Goal: Check status

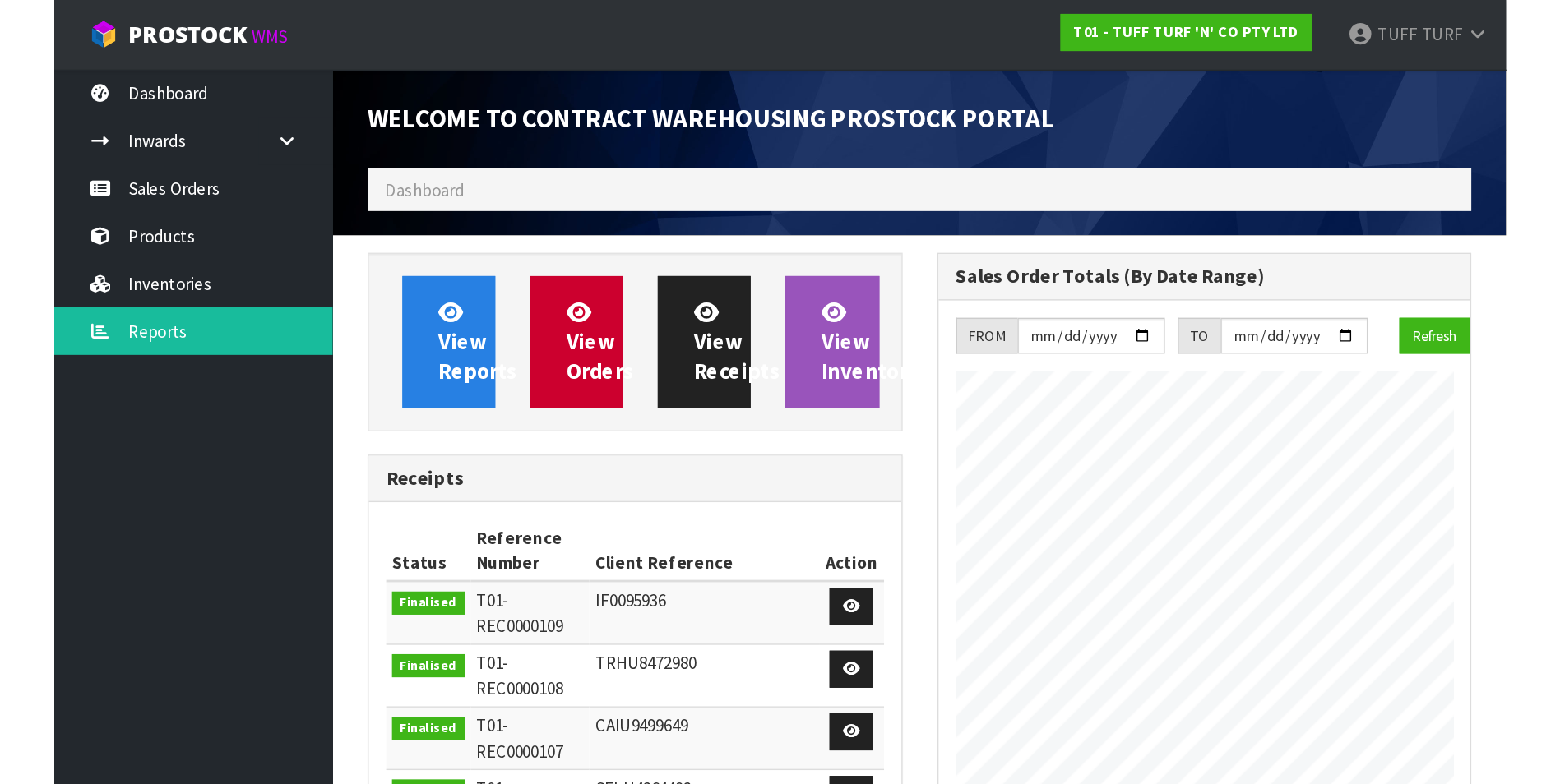
scroll to position [912, 669]
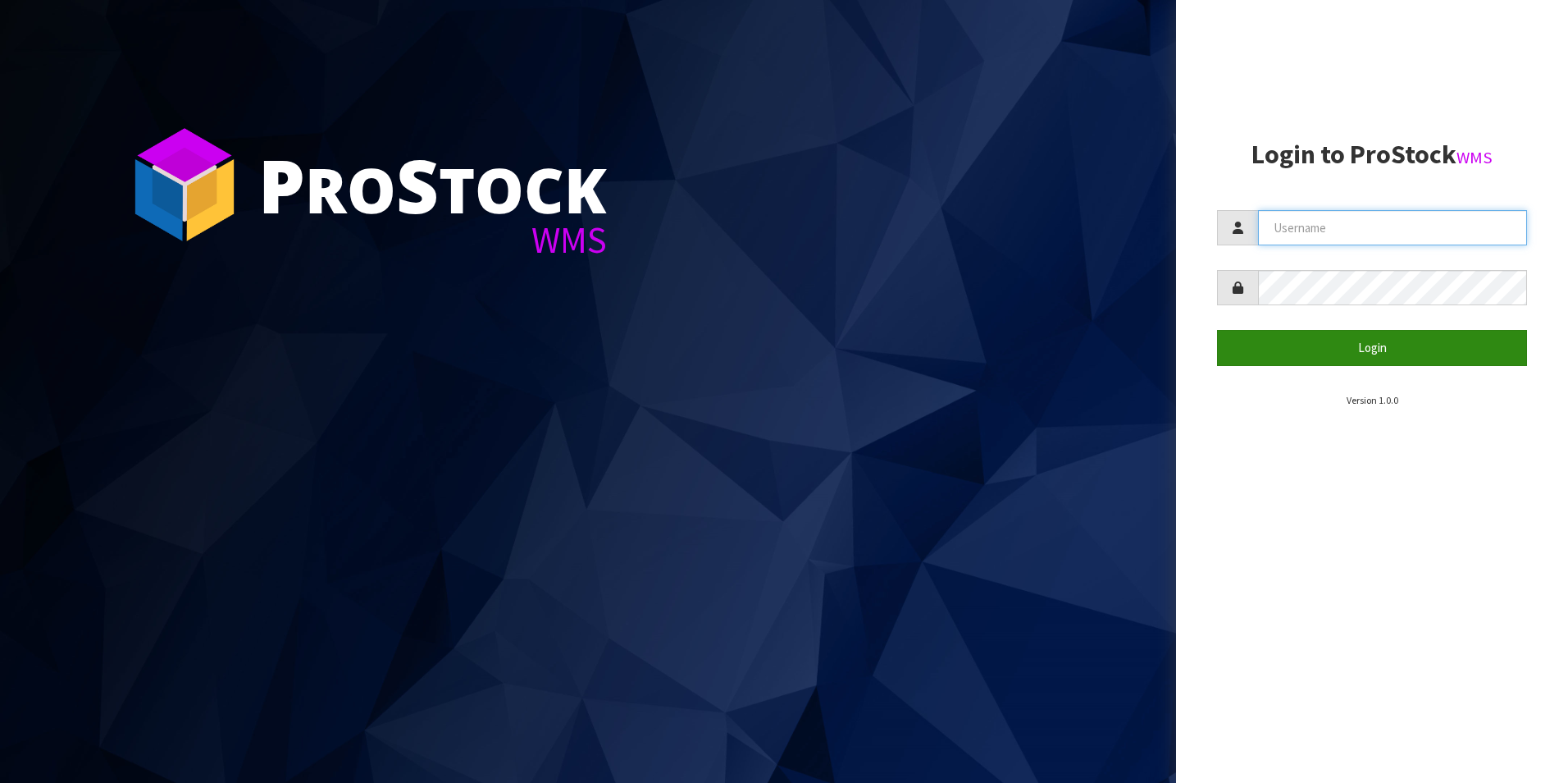
type input "TUFF TURF"
click at [1277, 340] on button "Login" at bounding box center [1372, 347] width 310 height 35
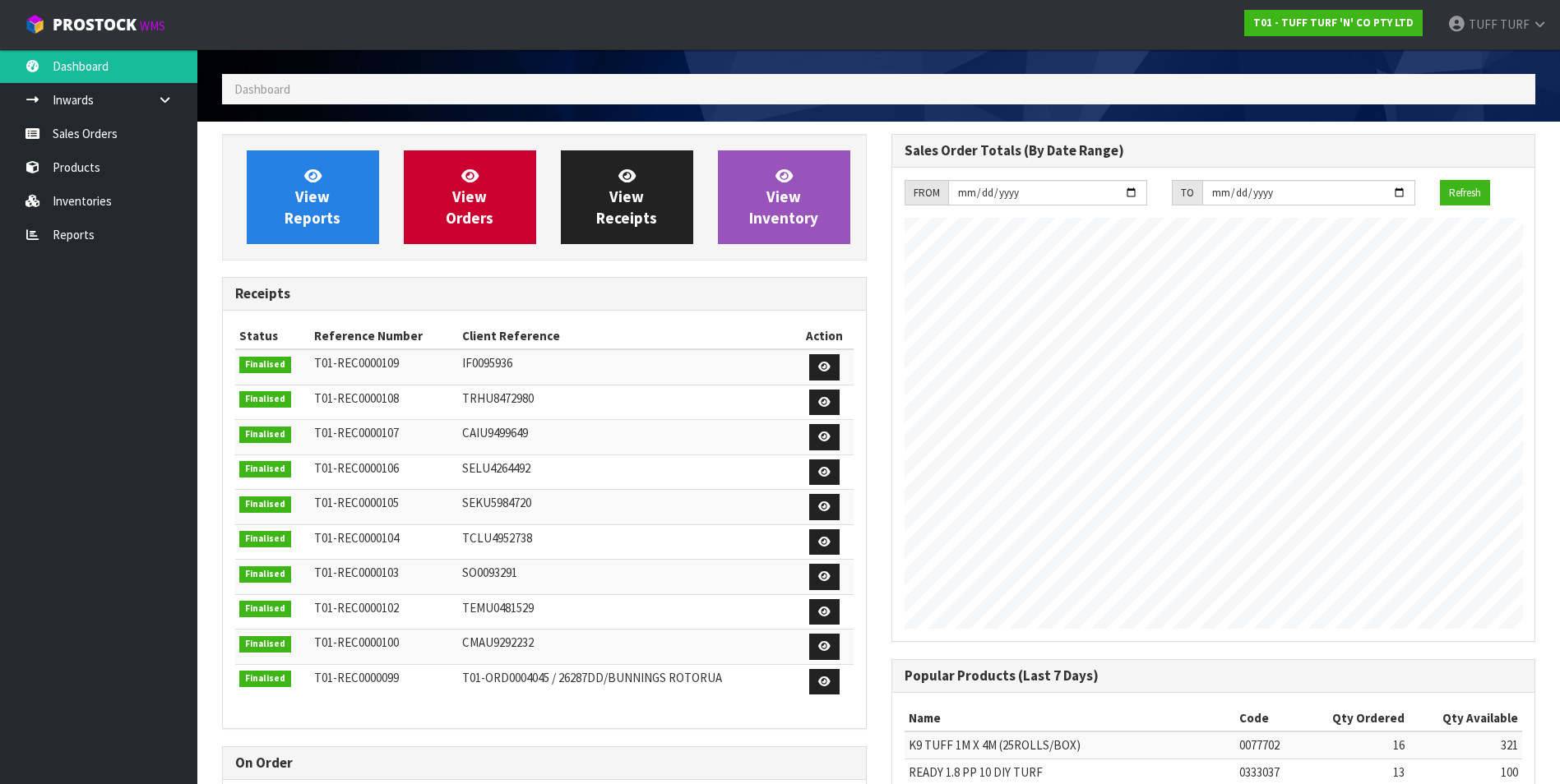
scroll to position [82, 0]
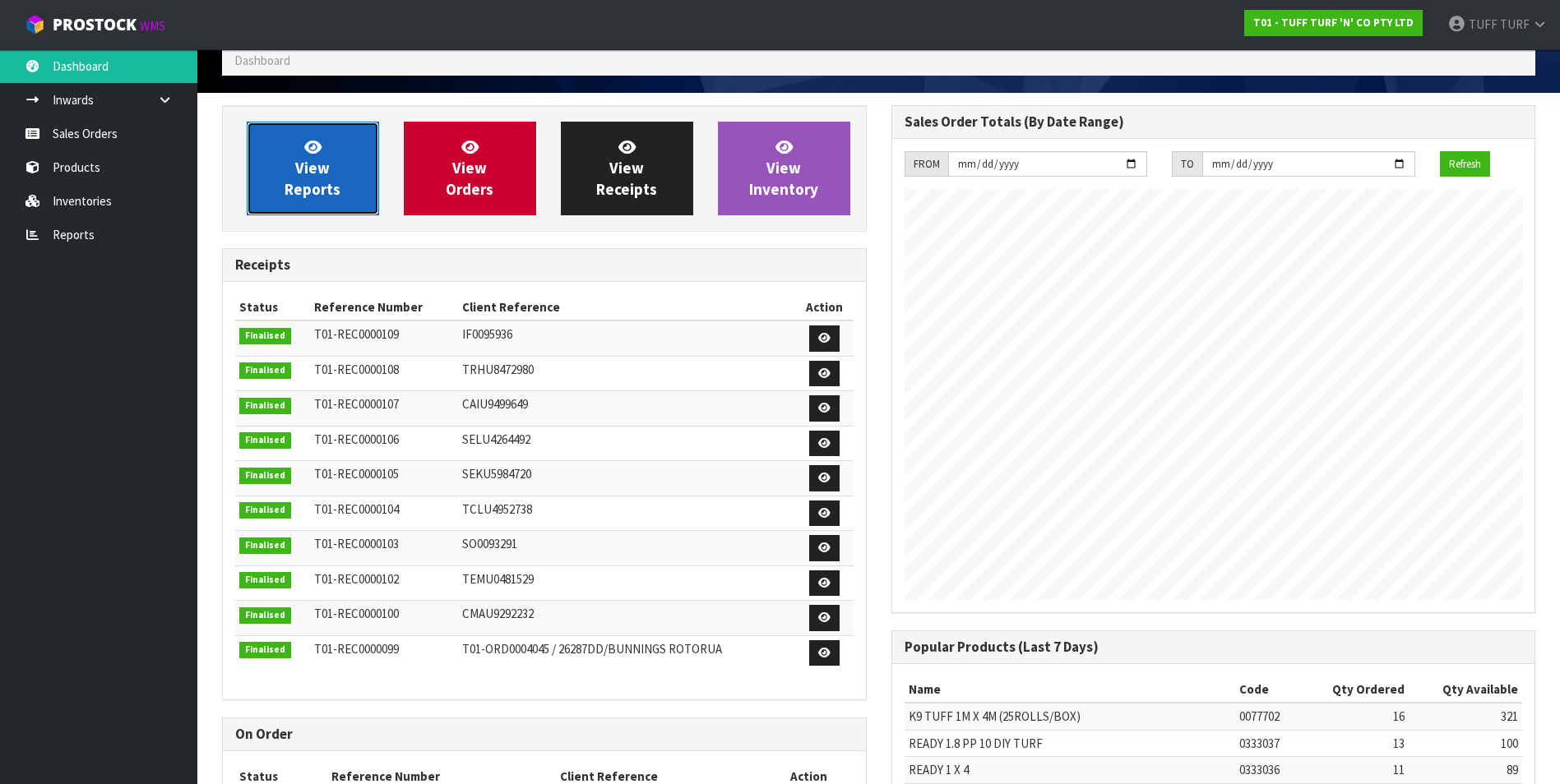
click at [306, 170] on span "View Reports" at bounding box center [313, 168] width 56 height 62
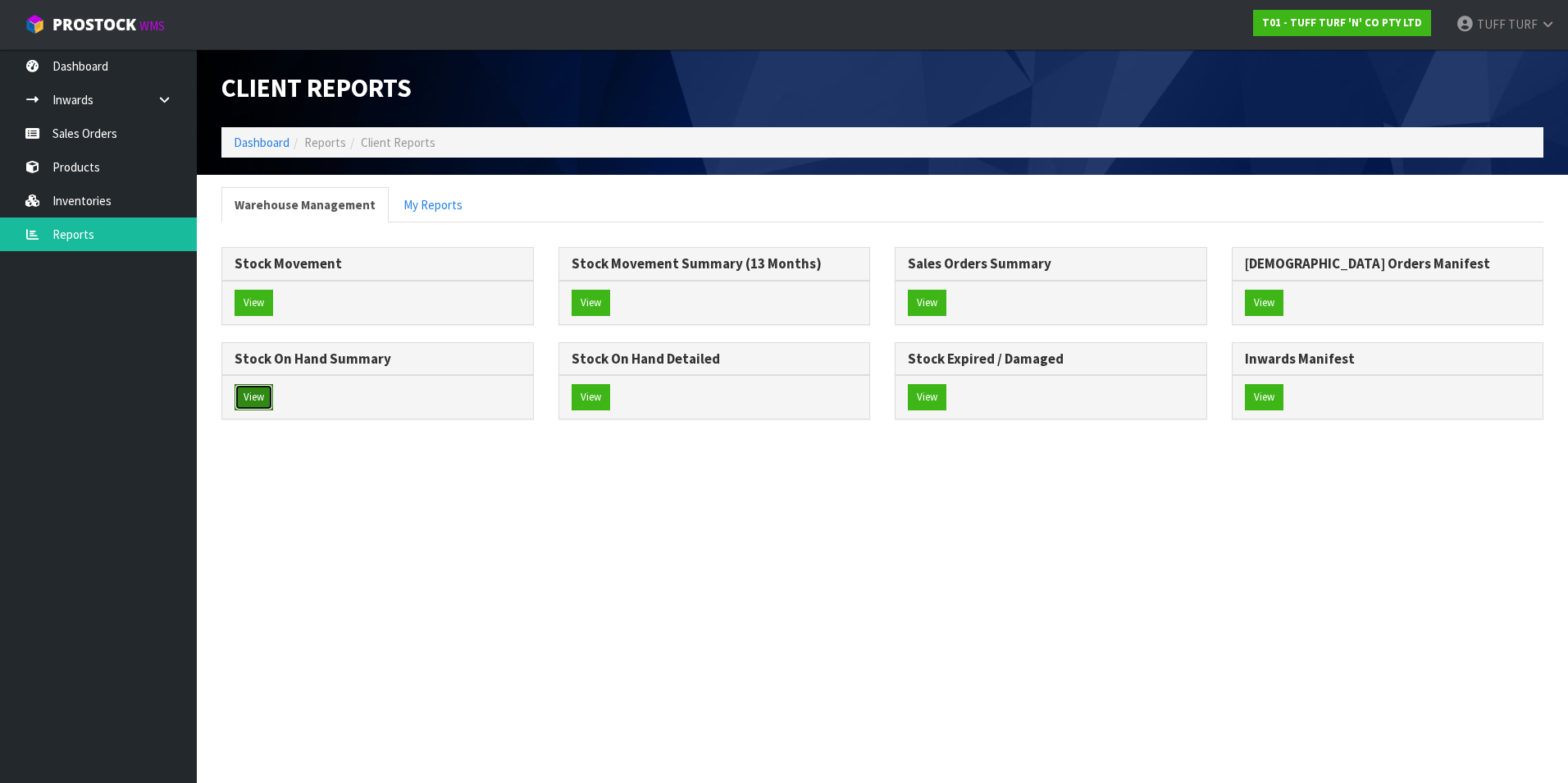
click at [260, 393] on button "View" at bounding box center [253, 397] width 39 height 26
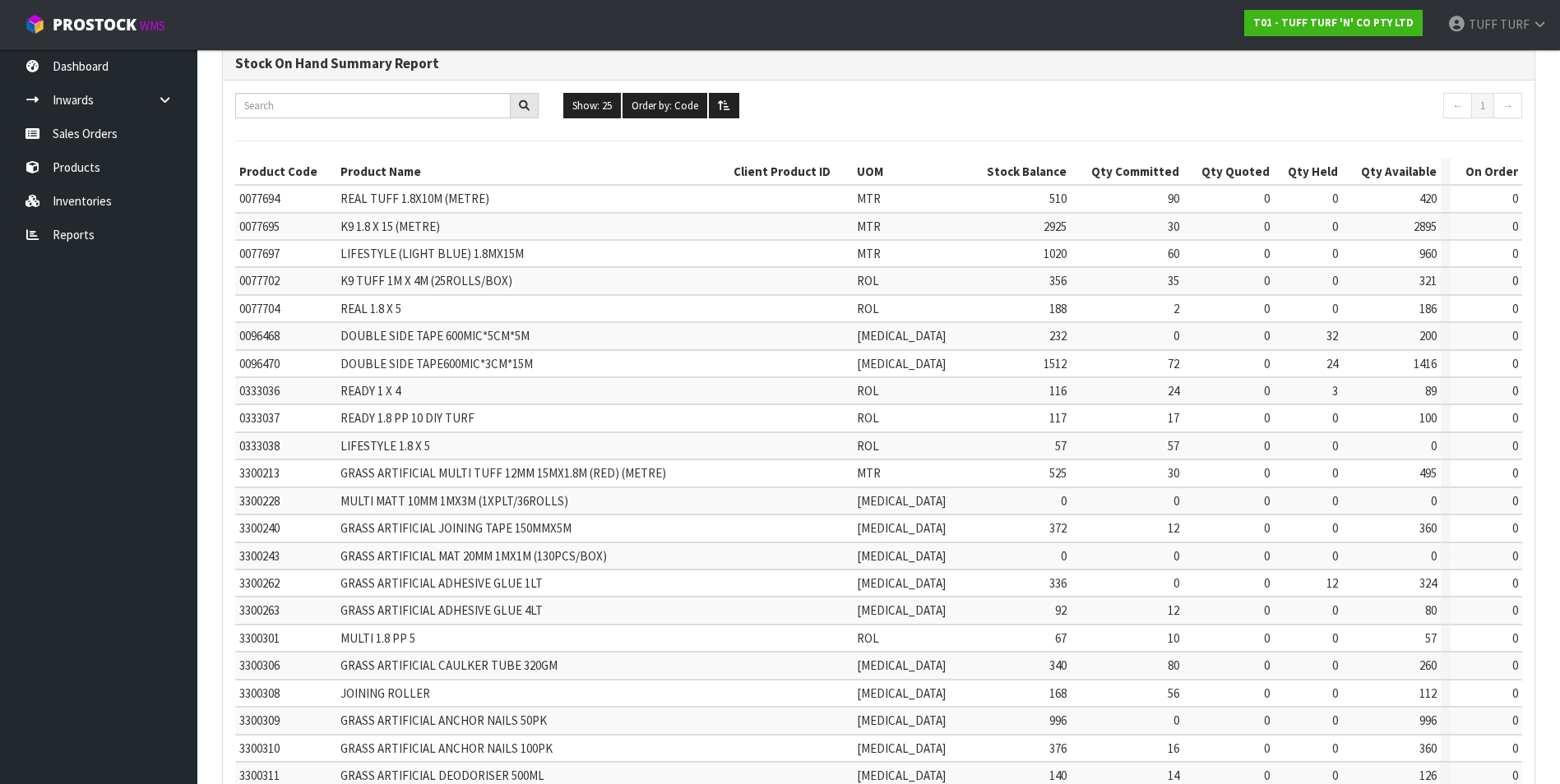
scroll to position [247, 0]
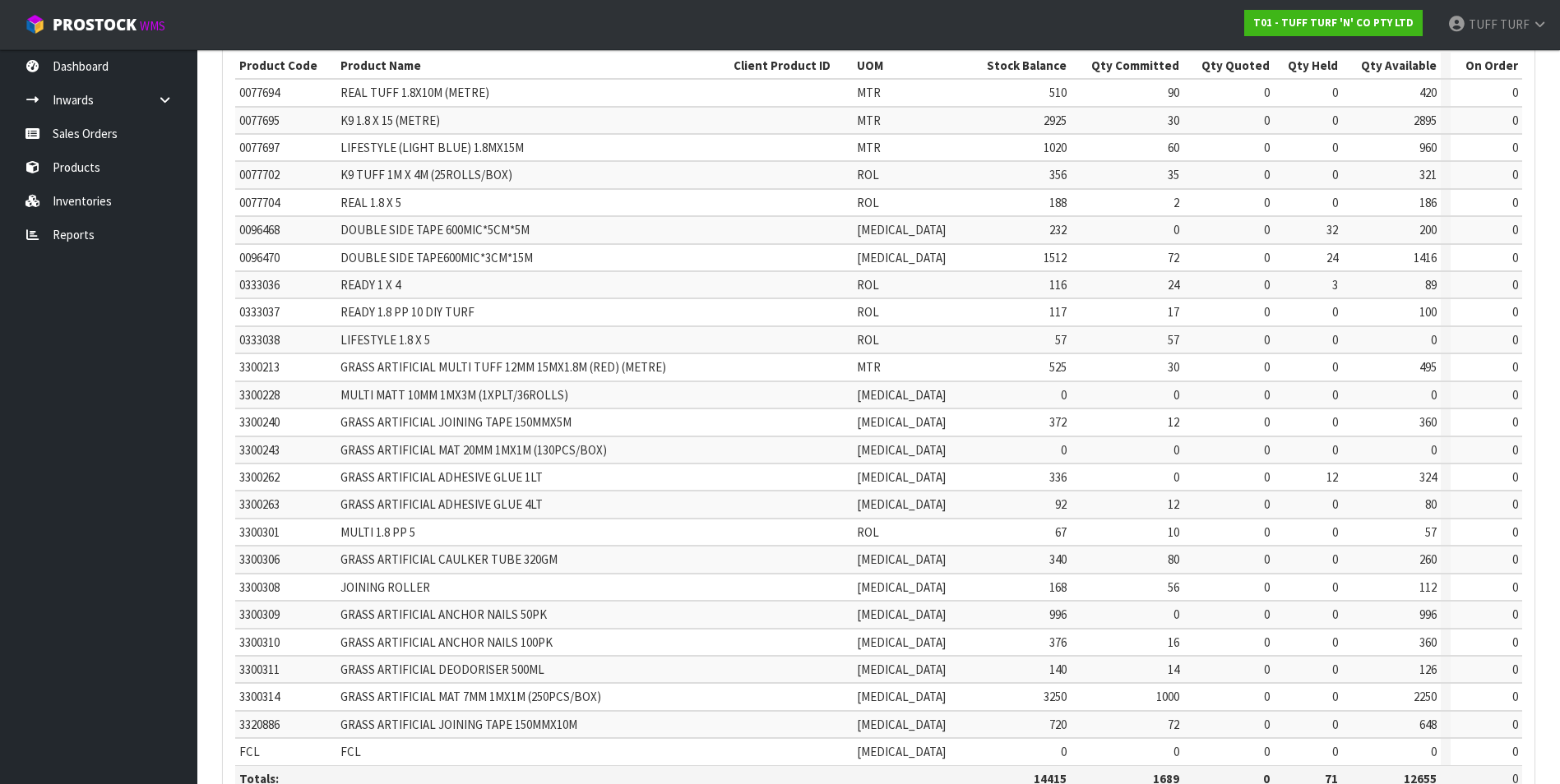
click at [1404, 342] on td "0" at bounding box center [1391, 340] width 99 height 27
click at [1413, 389] on td "0" at bounding box center [1391, 394] width 99 height 27
click at [1405, 443] on td "0" at bounding box center [1391, 449] width 99 height 27
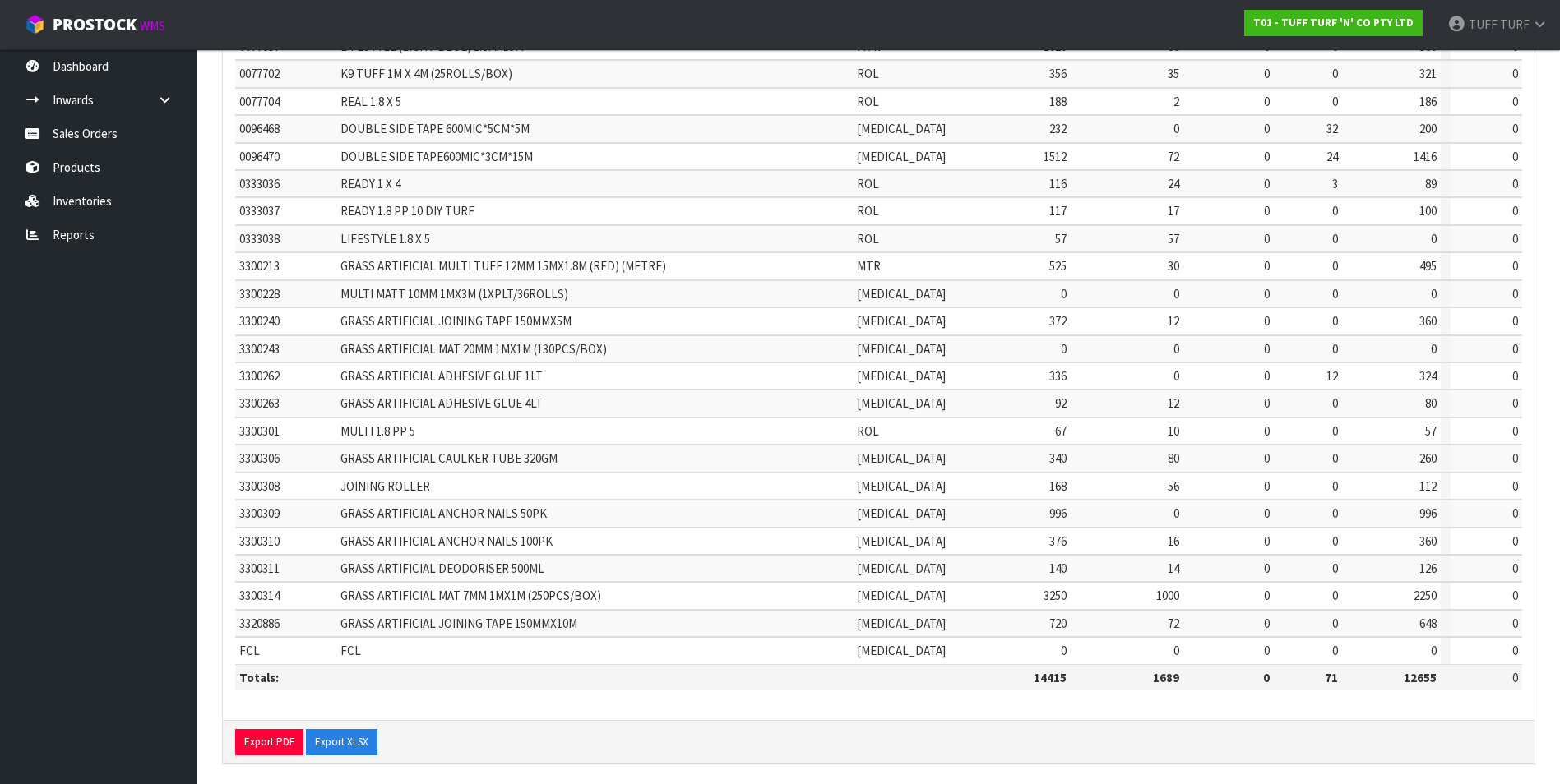
scroll to position [358, 0]
